Goal: Navigation & Orientation: Understand site structure

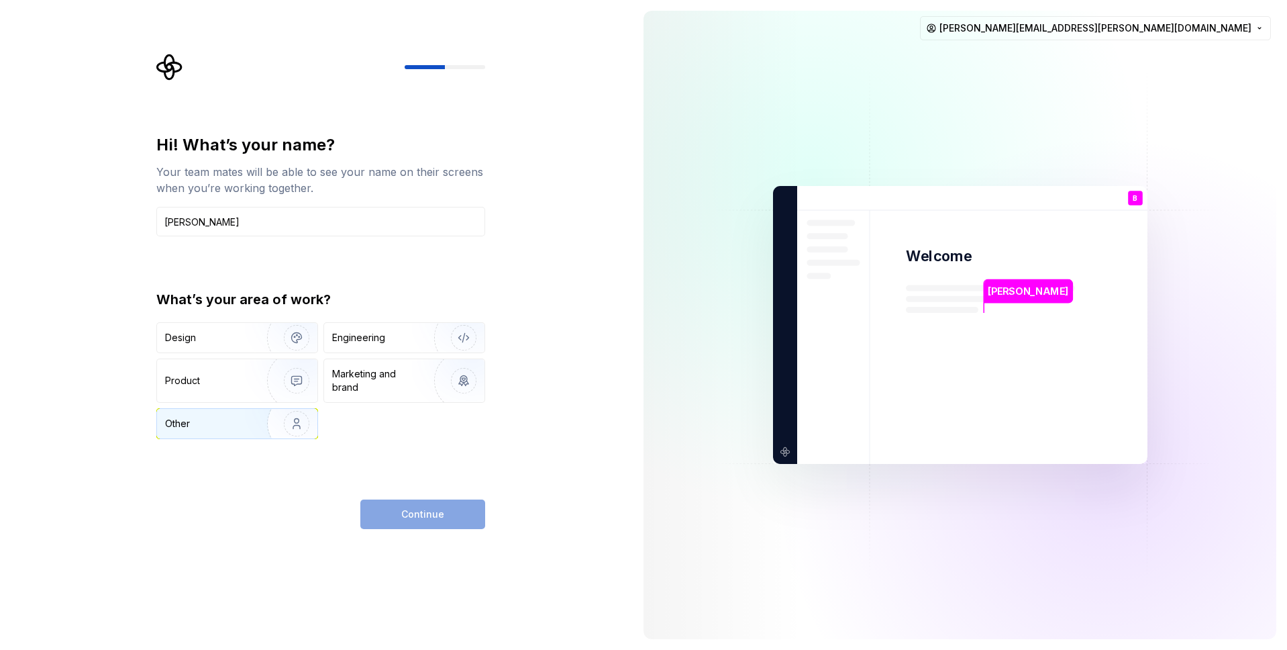
type input "Brian Angulo"
click at [245, 424] on img "button" at bounding box center [288, 424] width 86 height 90
click at [415, 503] on button "Continue" at bounding box center [422, 514] width 125 height 30
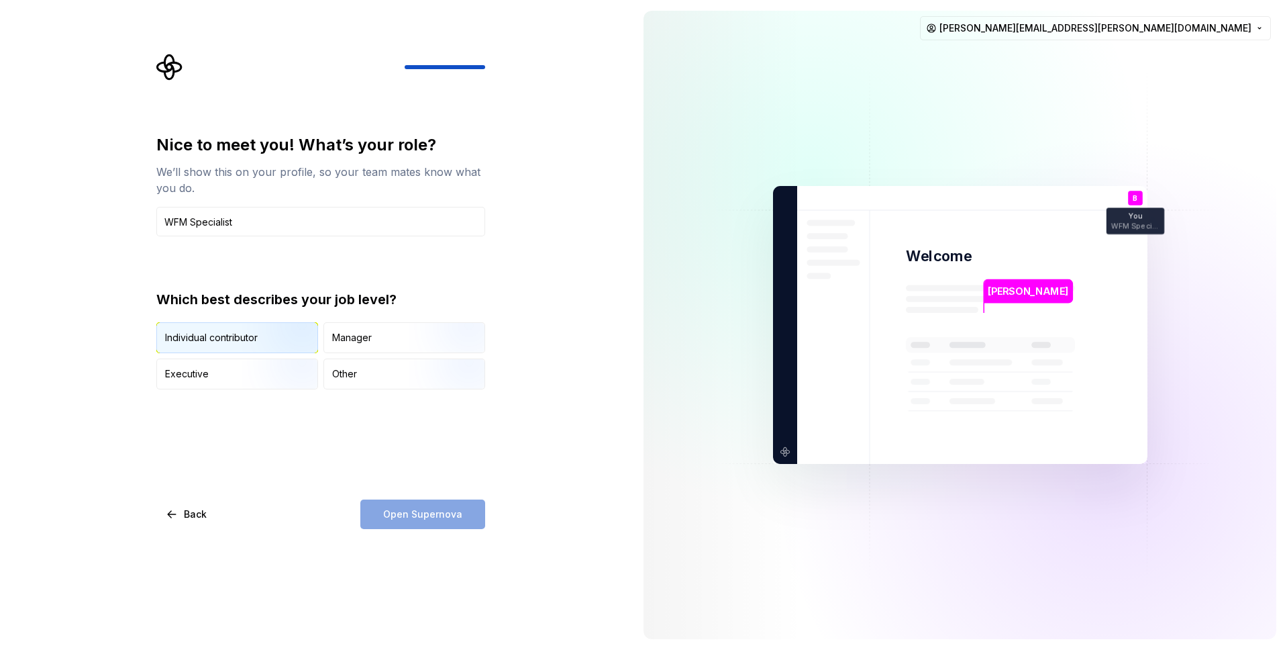
type input "WFM Specialist"
click at [286, 340] on img "button" at bounding box center [285, 354] width 86 height 90
click at [464, 521] on button "Open Supernova" at bounding box center [422, 514] width 125 height 30
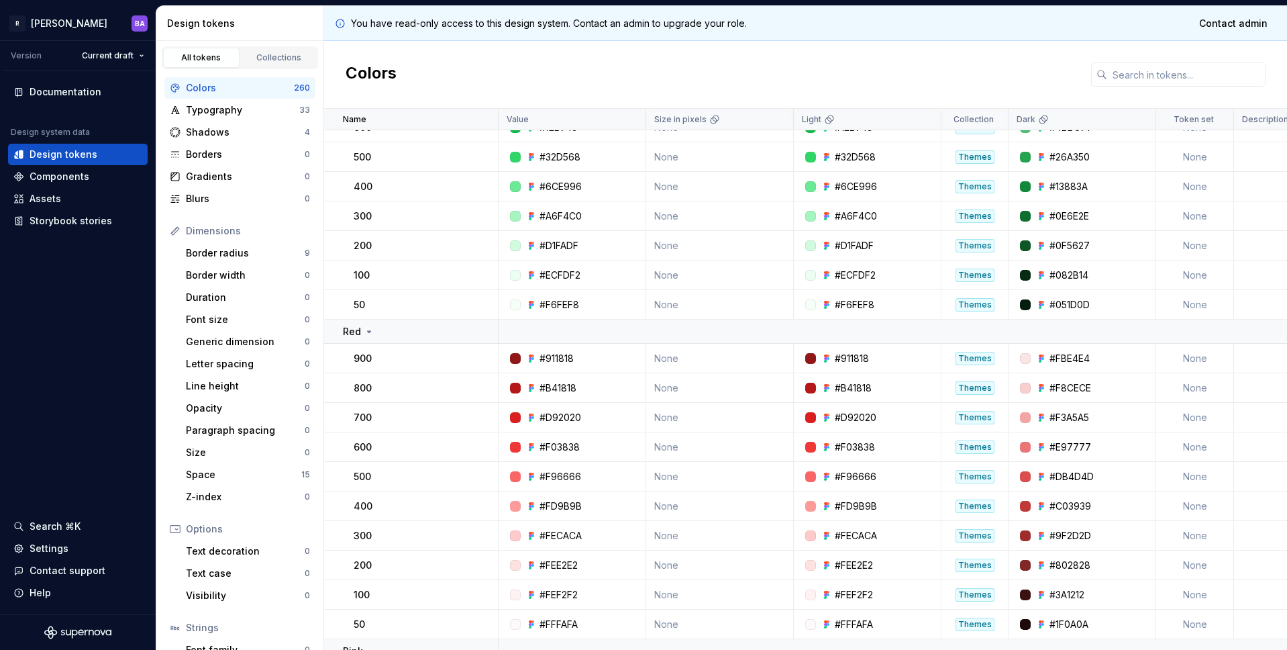
scroll to position [472, 0]
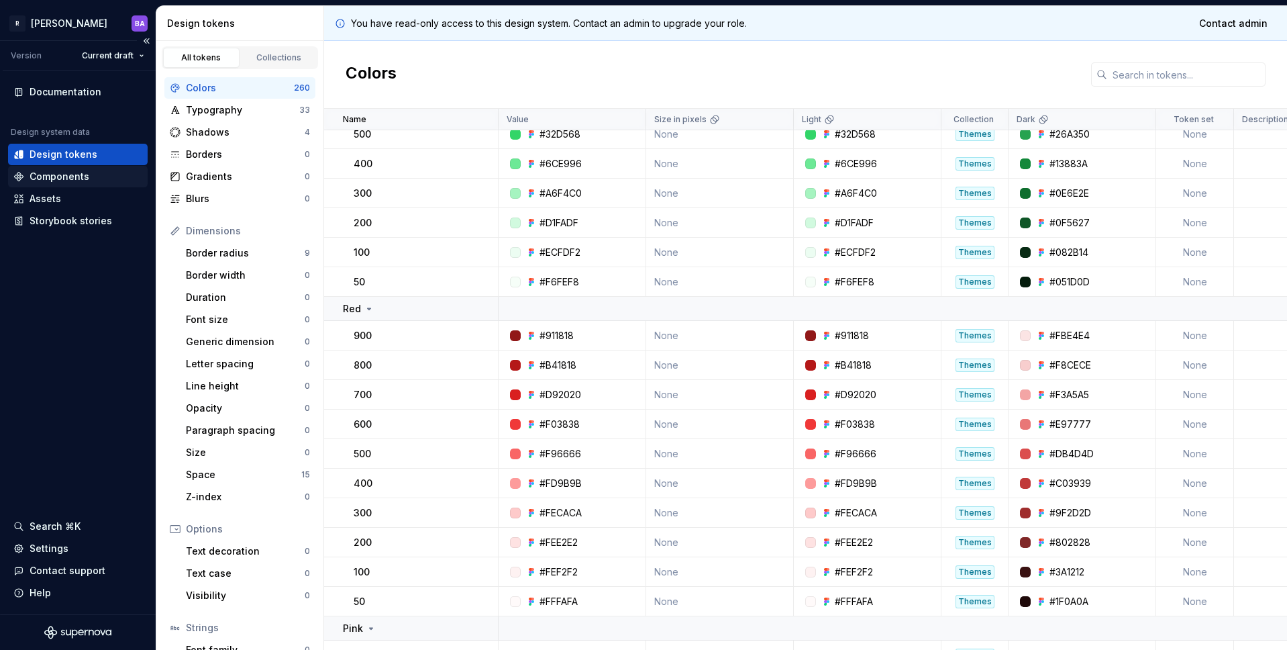
click at [62, 185] on div "Components" at bounding box center [78, 176] width 140 height 21
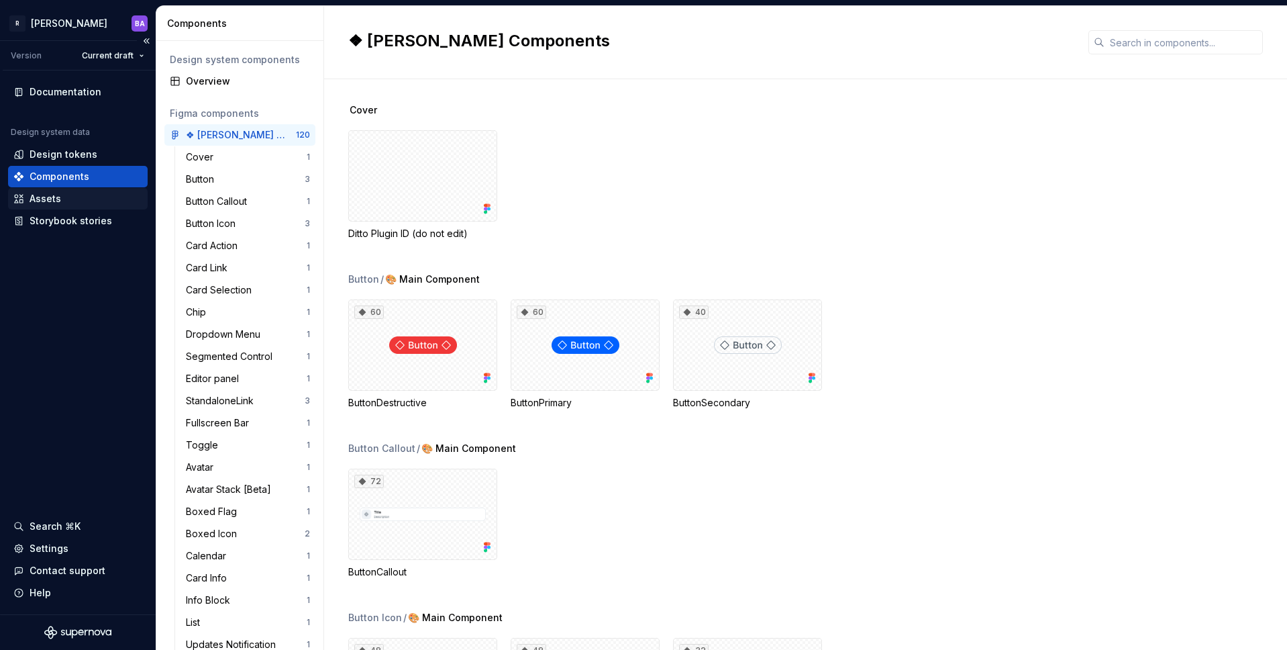
click at [55, 208] on div "Assets" at bounding box center [78, 198] width 140 height 21
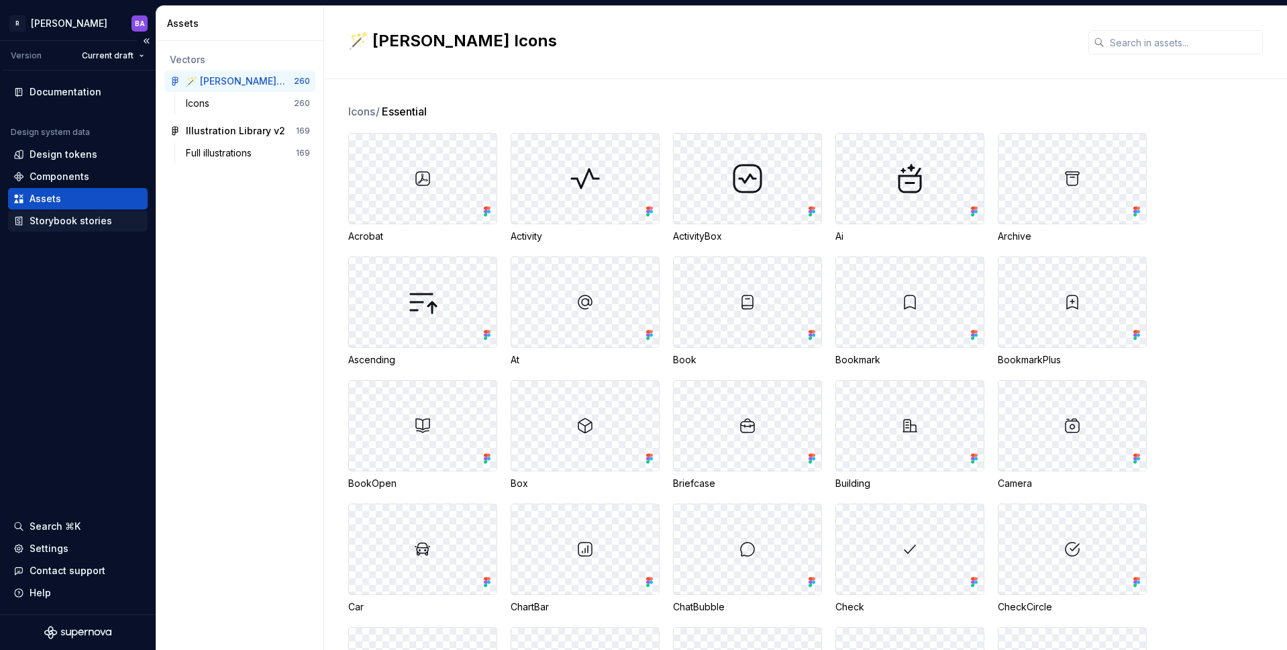
click at [59, 221] on div "Storybook stories" at bounding box center [71, 220] width 83 height 13
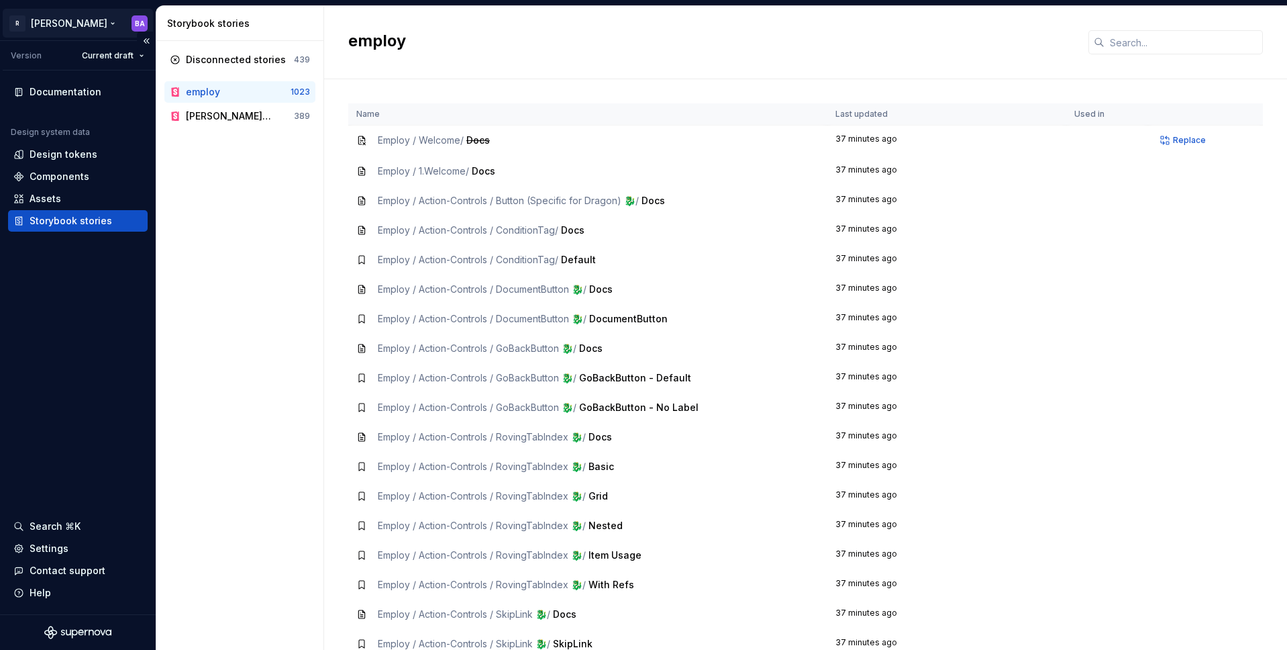
click at [44, 26] on html "R Norma BA Version Current draft Documentation Design system data Design tokens…" at bounding box center [643, 325] width 1287 height 650
click at [68, 280] on html "R Norma BA Version Current draft Documentation Design system data Design tokens…" at bounding box center [643, 325] width 1287 height 650
click at [21, 21] on html "R Norma BA Version Current draft Documentation Design system data Design tokens…" at bounding box center [643, 325] width 1287 height 650
